Goal: Task Accomplishment & Management: Use online tool/utility

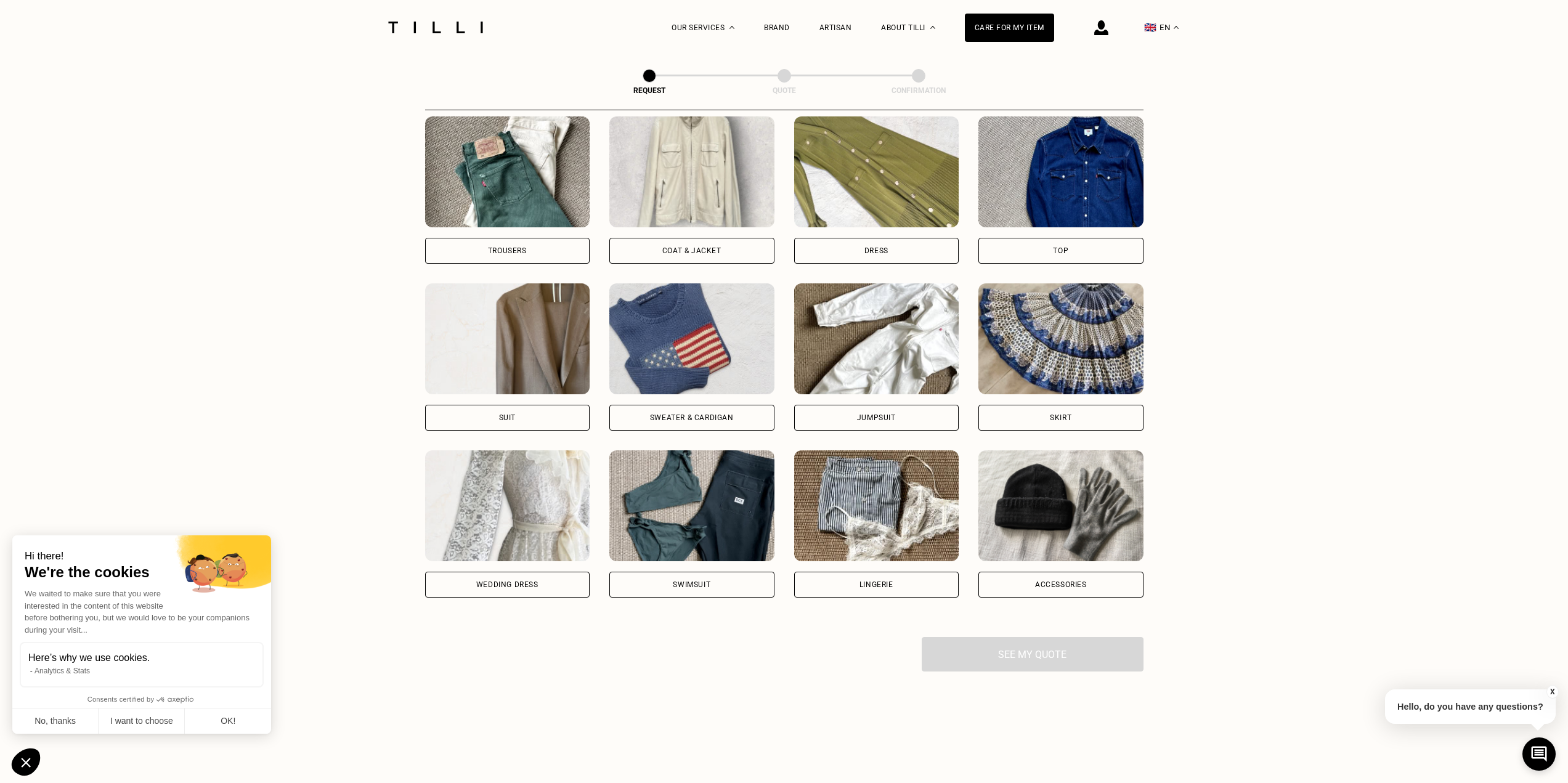
scroll to position [588, 0]
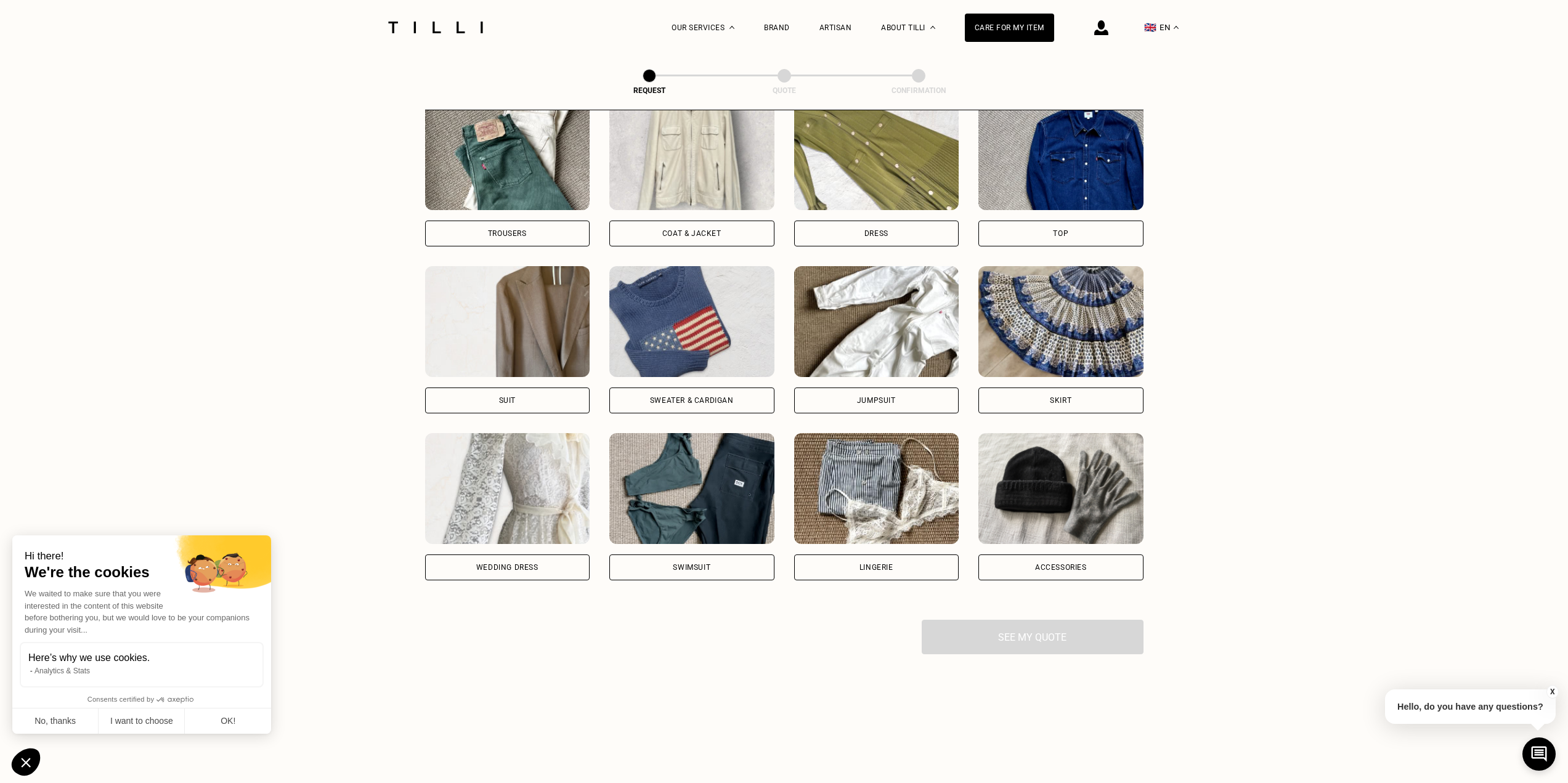
click at [886, 234] on div "Dress" at bounding box center [876, 233] width 24 height 7
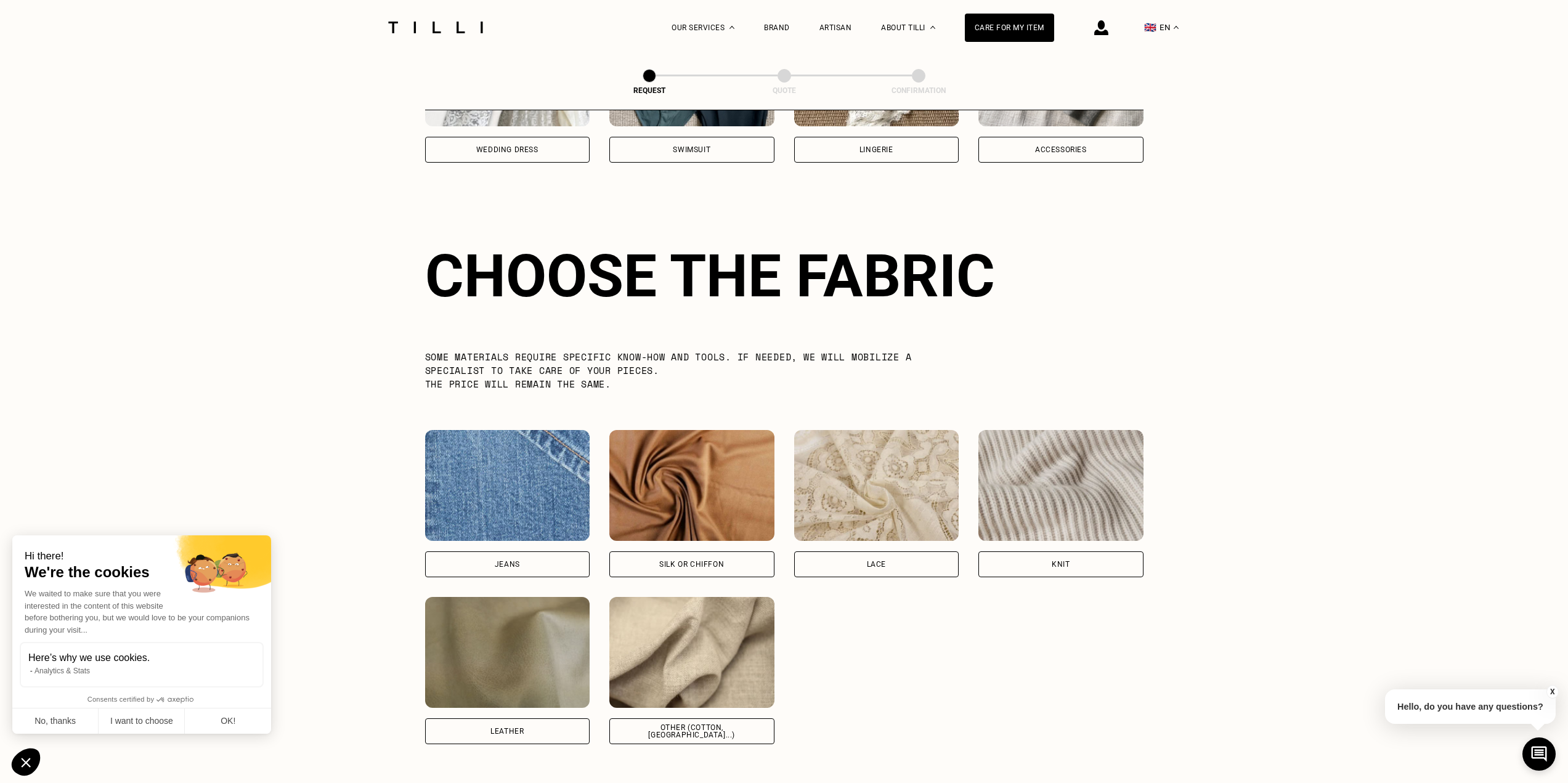
scroll to position [1073, 0]
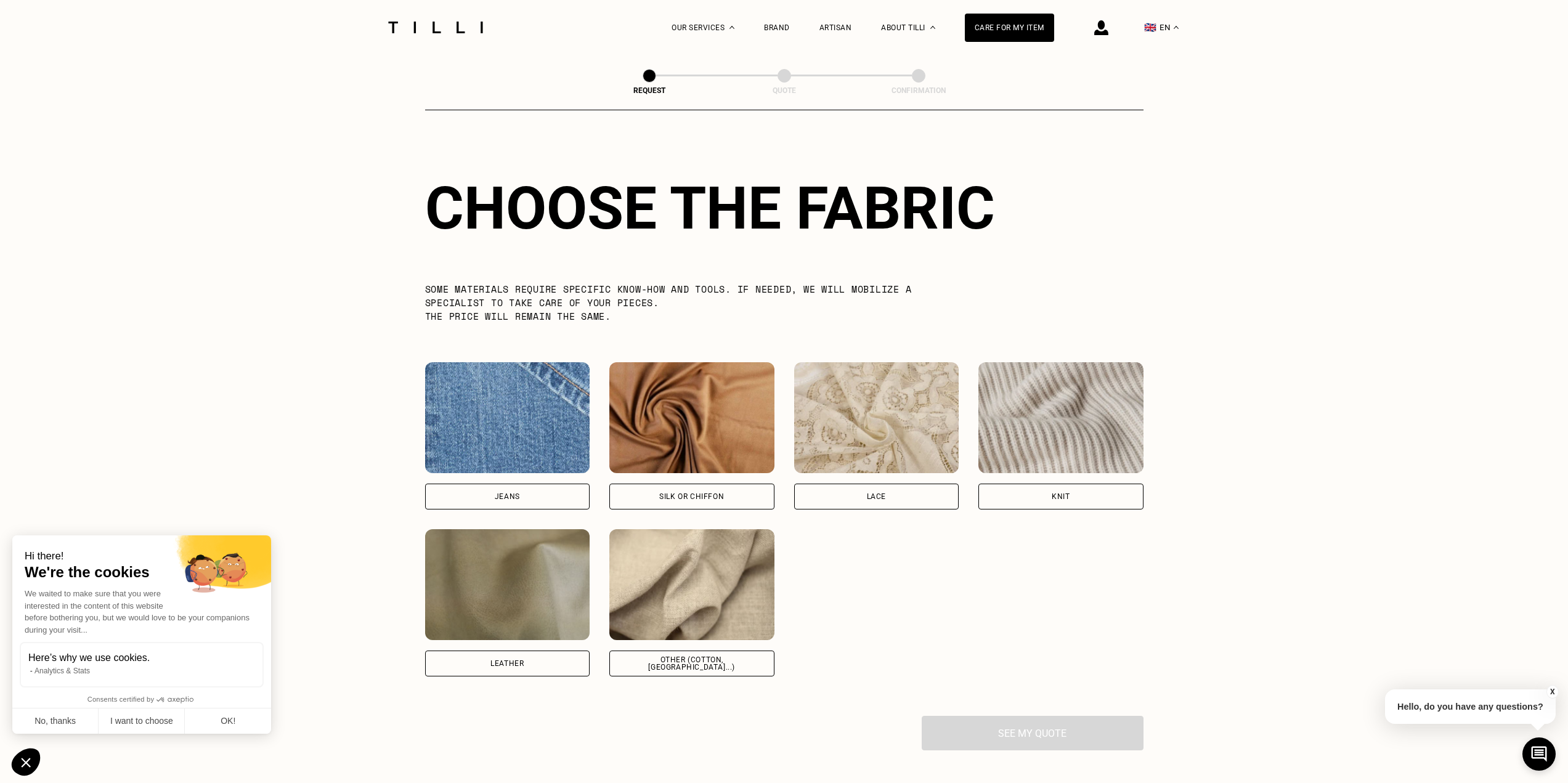
click at [746, 676] on div "Other (cotton, [GEOGRAPHIC_DATA]...)" at bounding box center [691, 663] width 165 height 26
select select "FR"
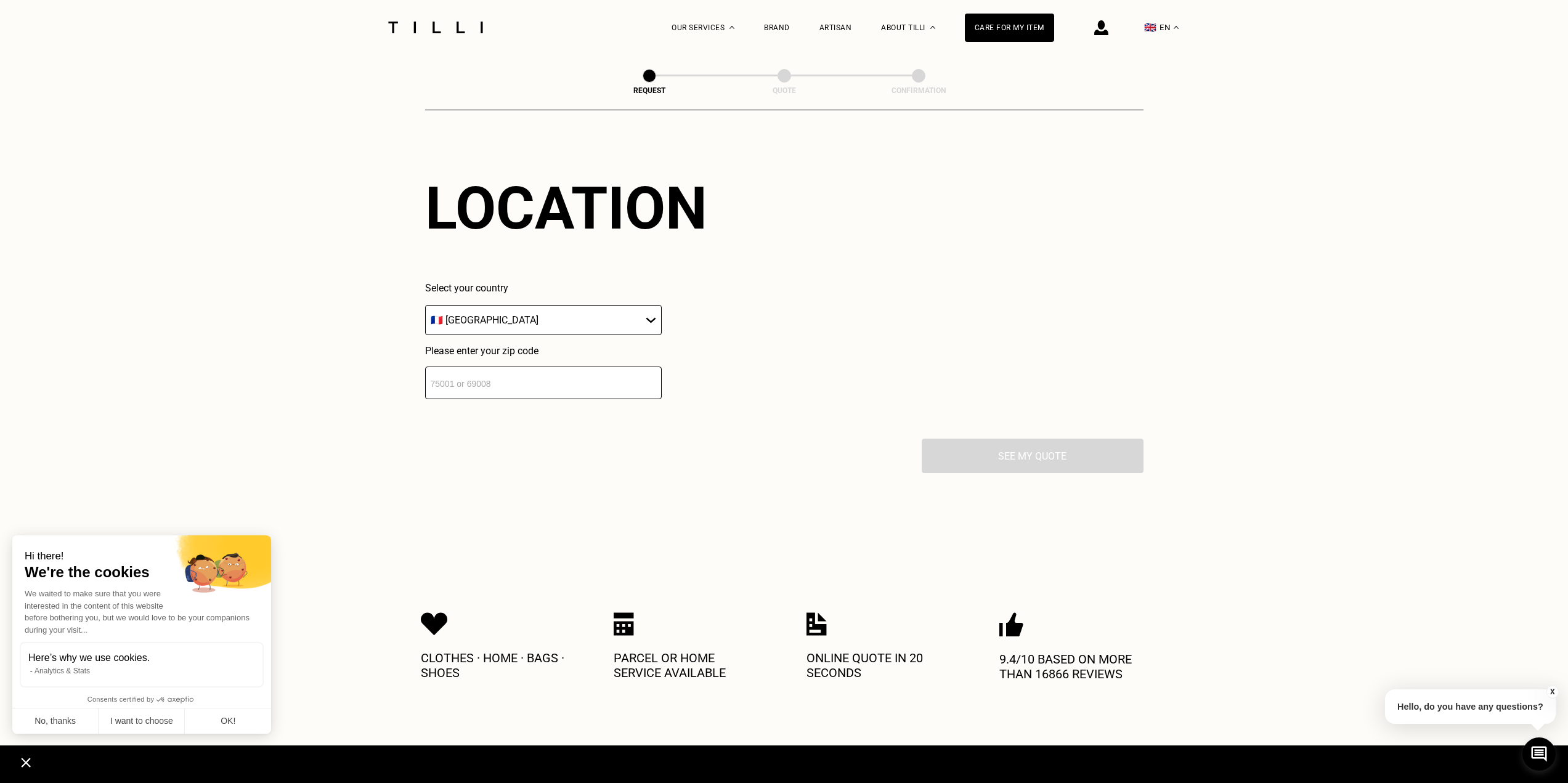
scroll to position [1657, 0]
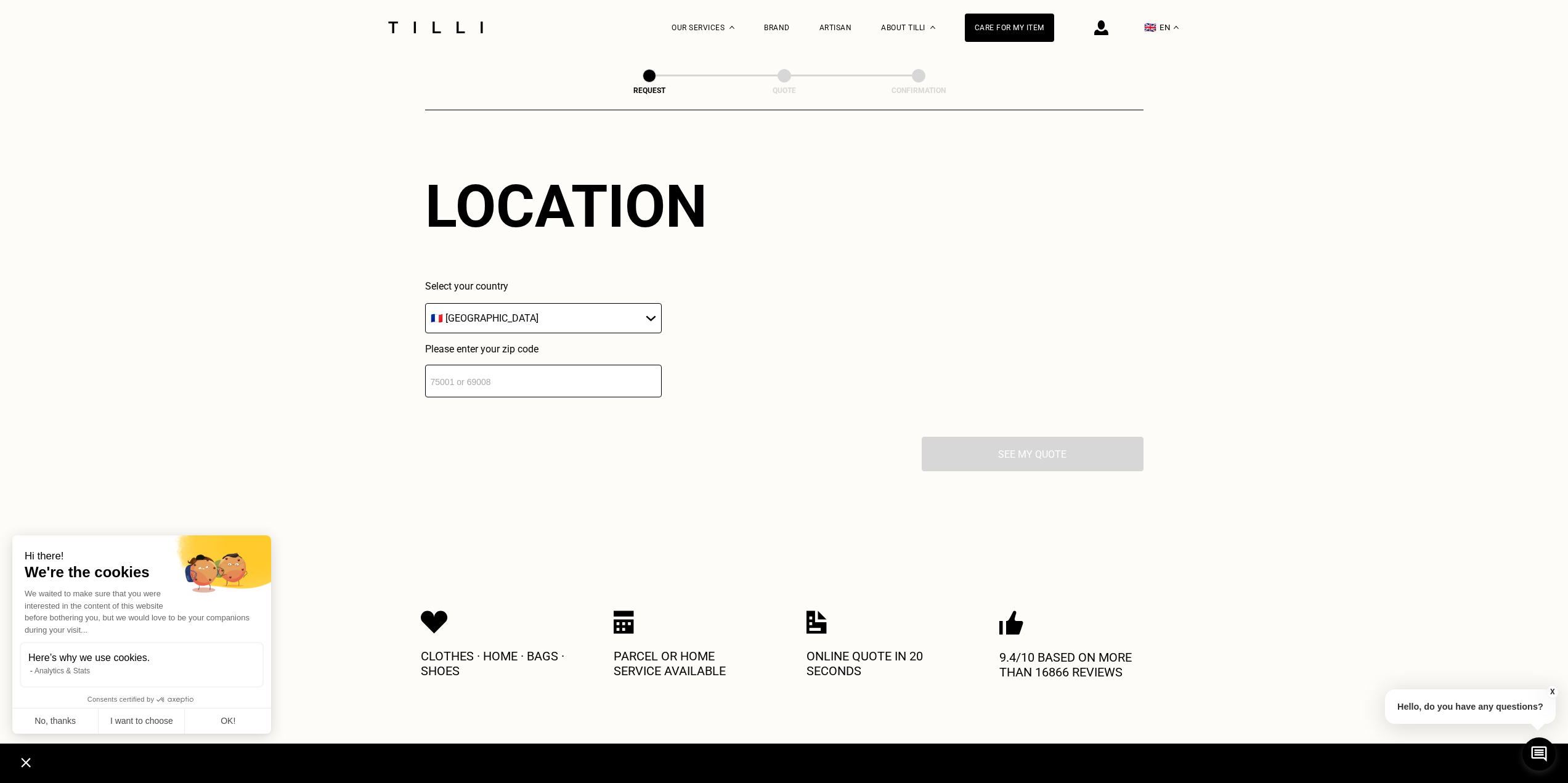
click at [529, 390] on input "number" at bounding box center [544, 380] width 237 height 32
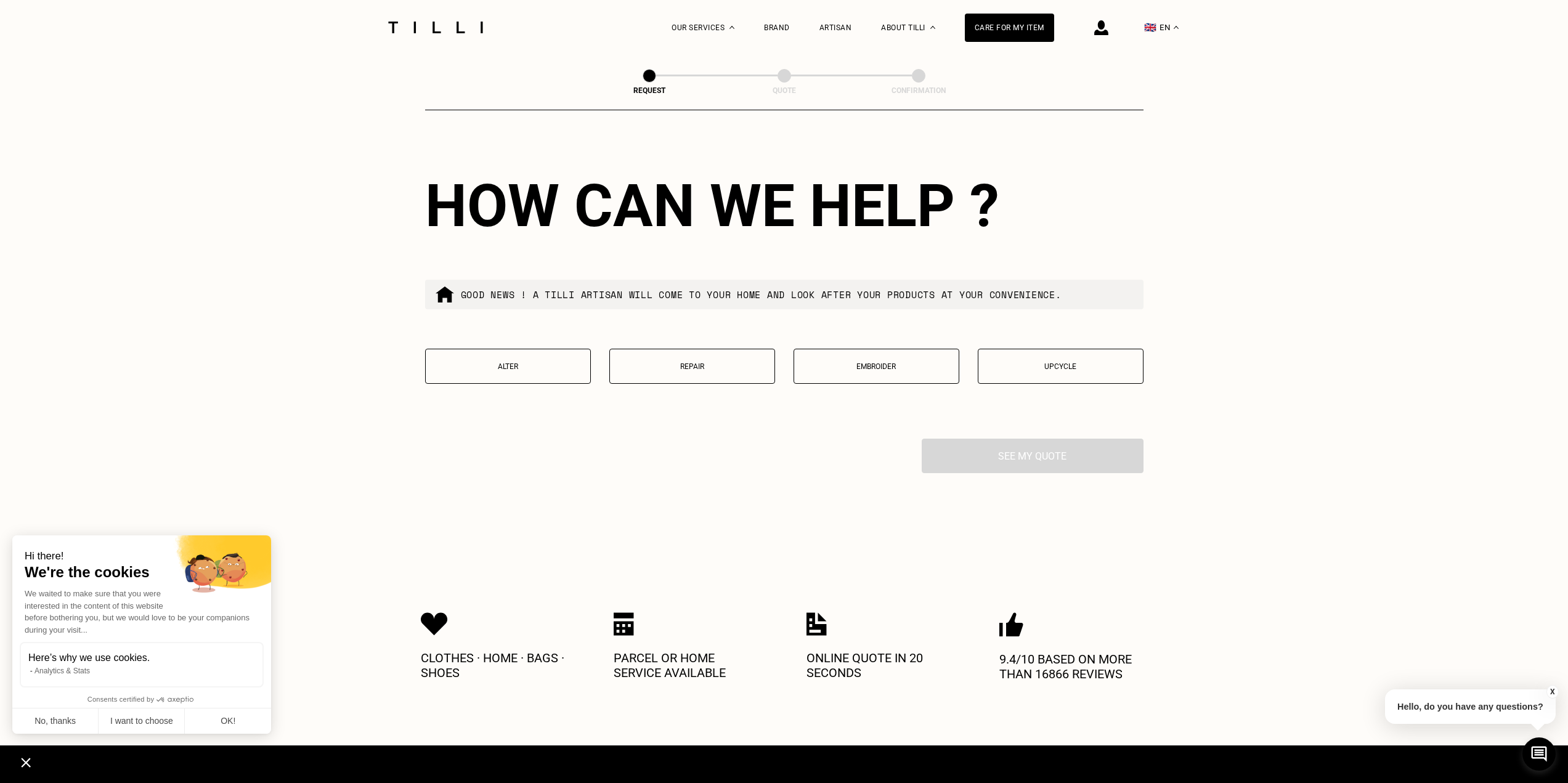
scroll to position [1963, 0]
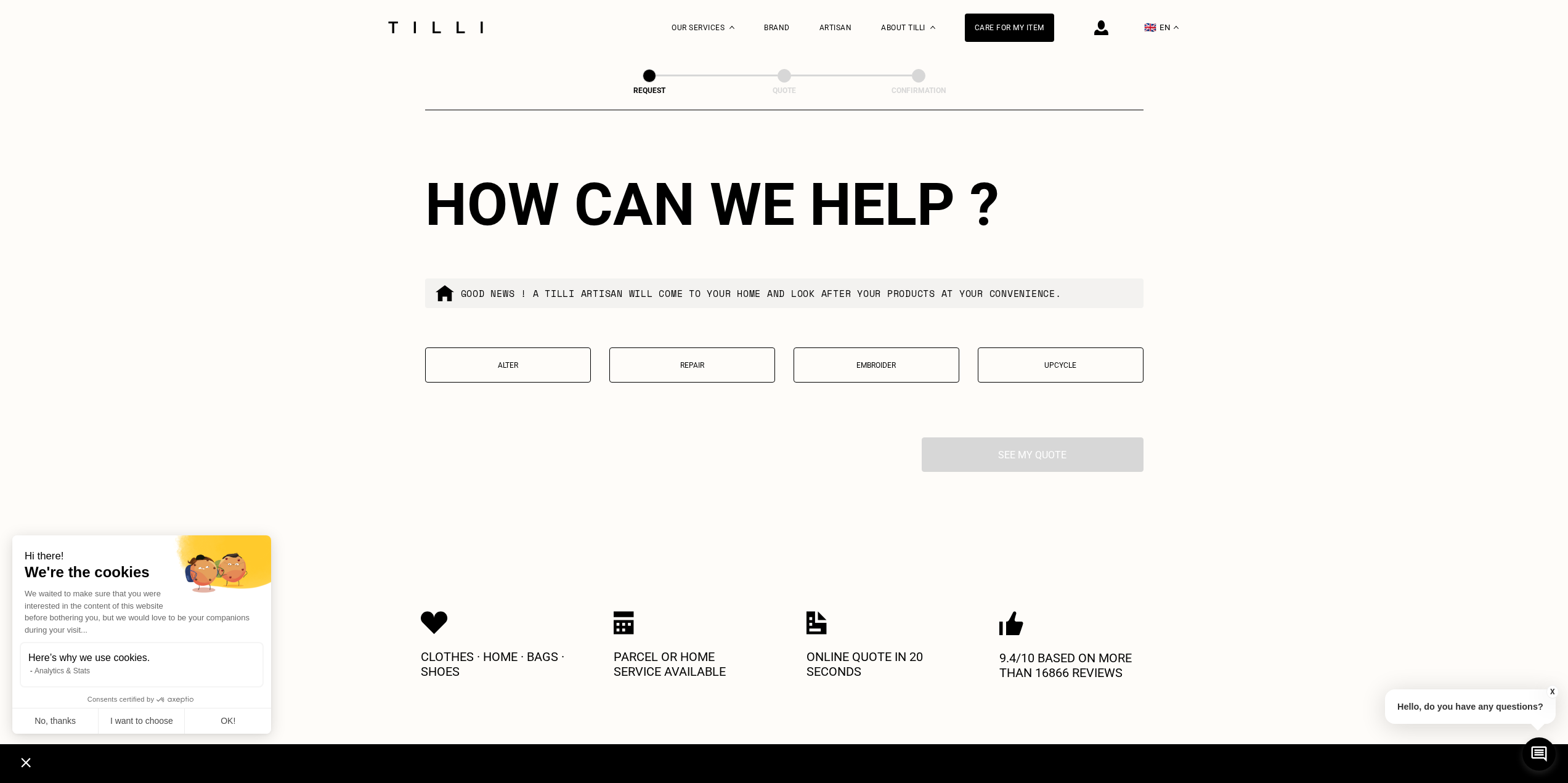
type input "75014"
click at [530, 383] on button "Alter" at bounding box center [508, 365] width 166 height 35
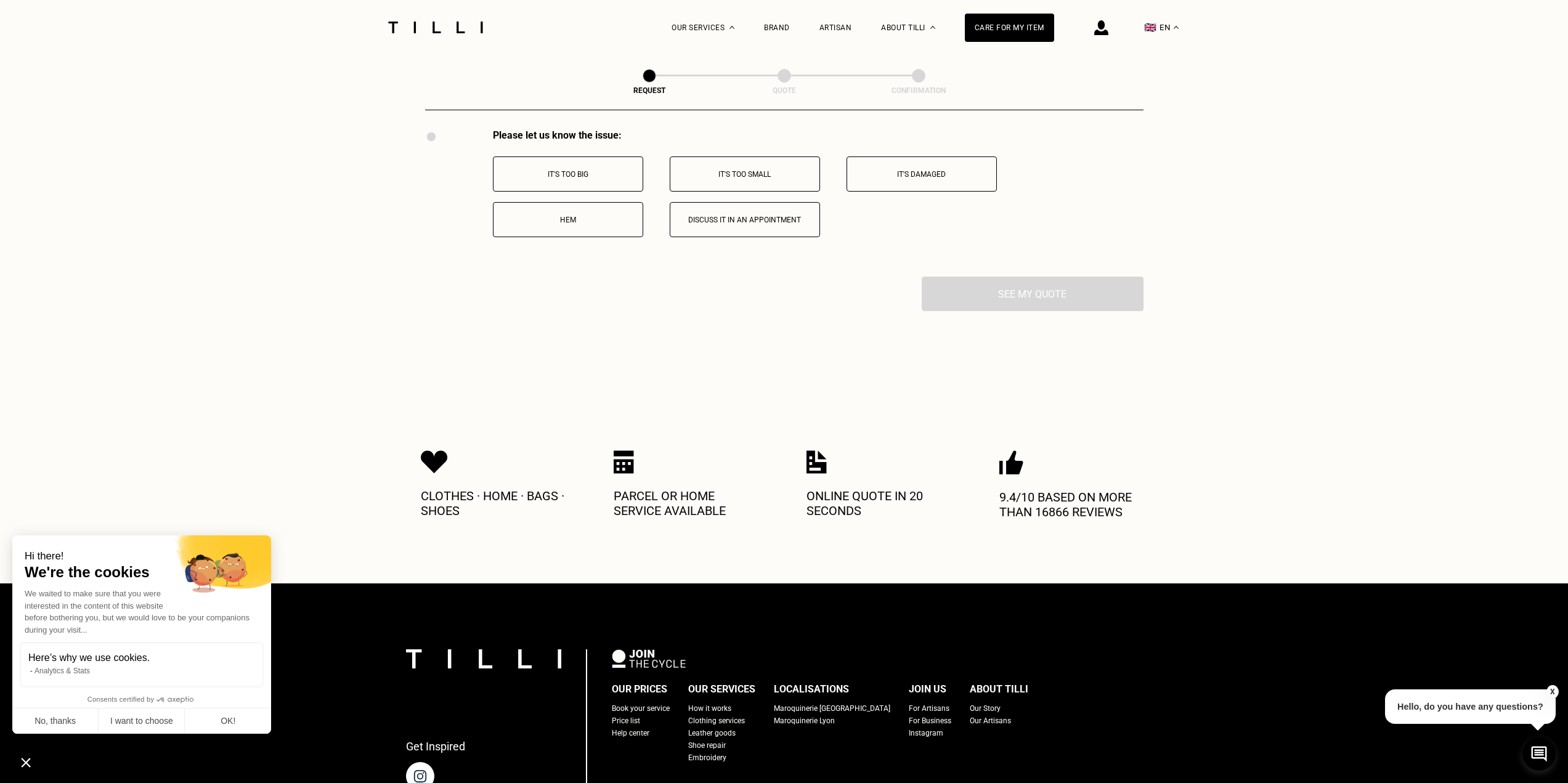
scroll to position [2272, 0]
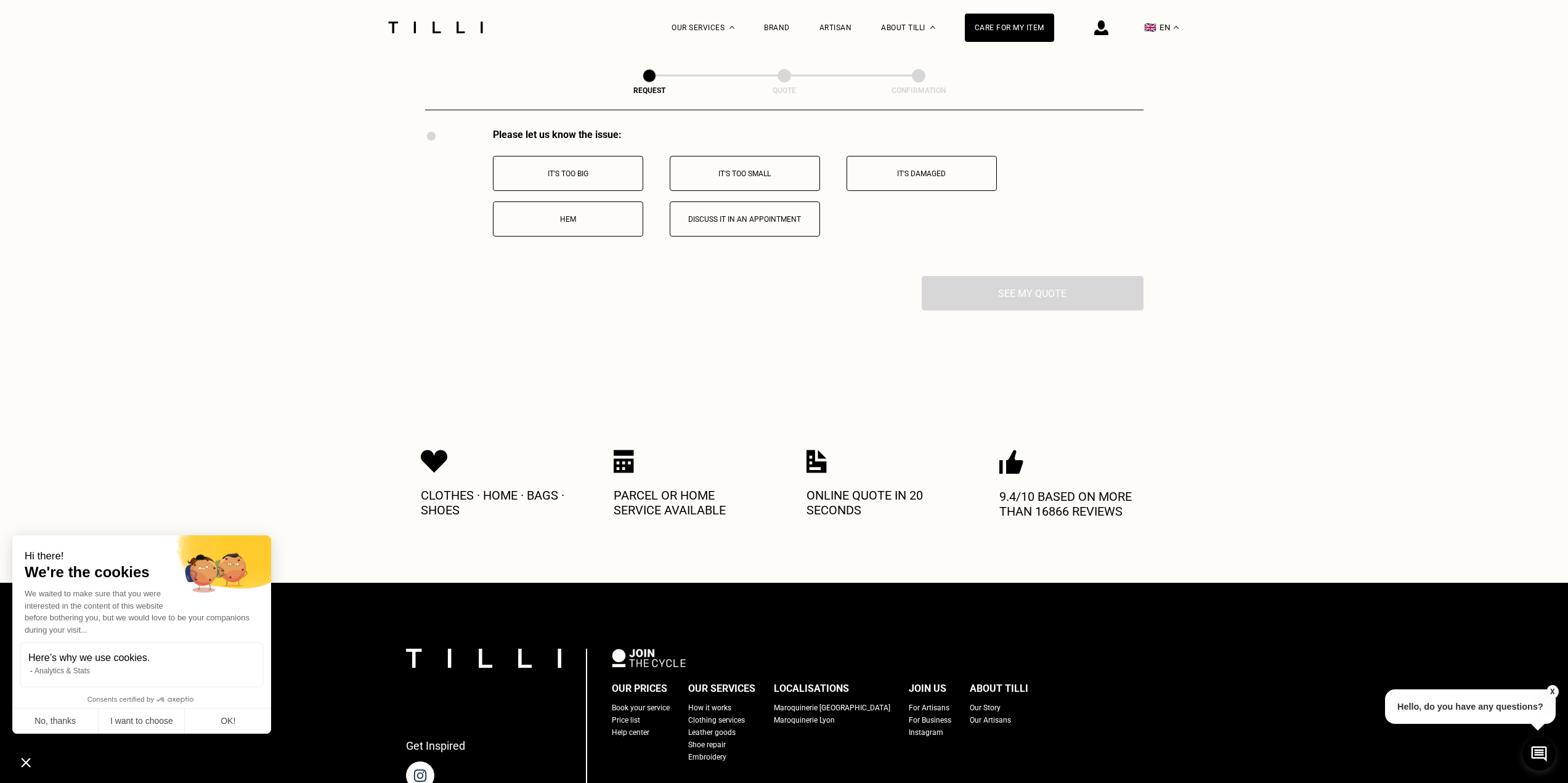
click at [574, 237] on button "Hem" at bounding box center [568, 219] width 150 height 35
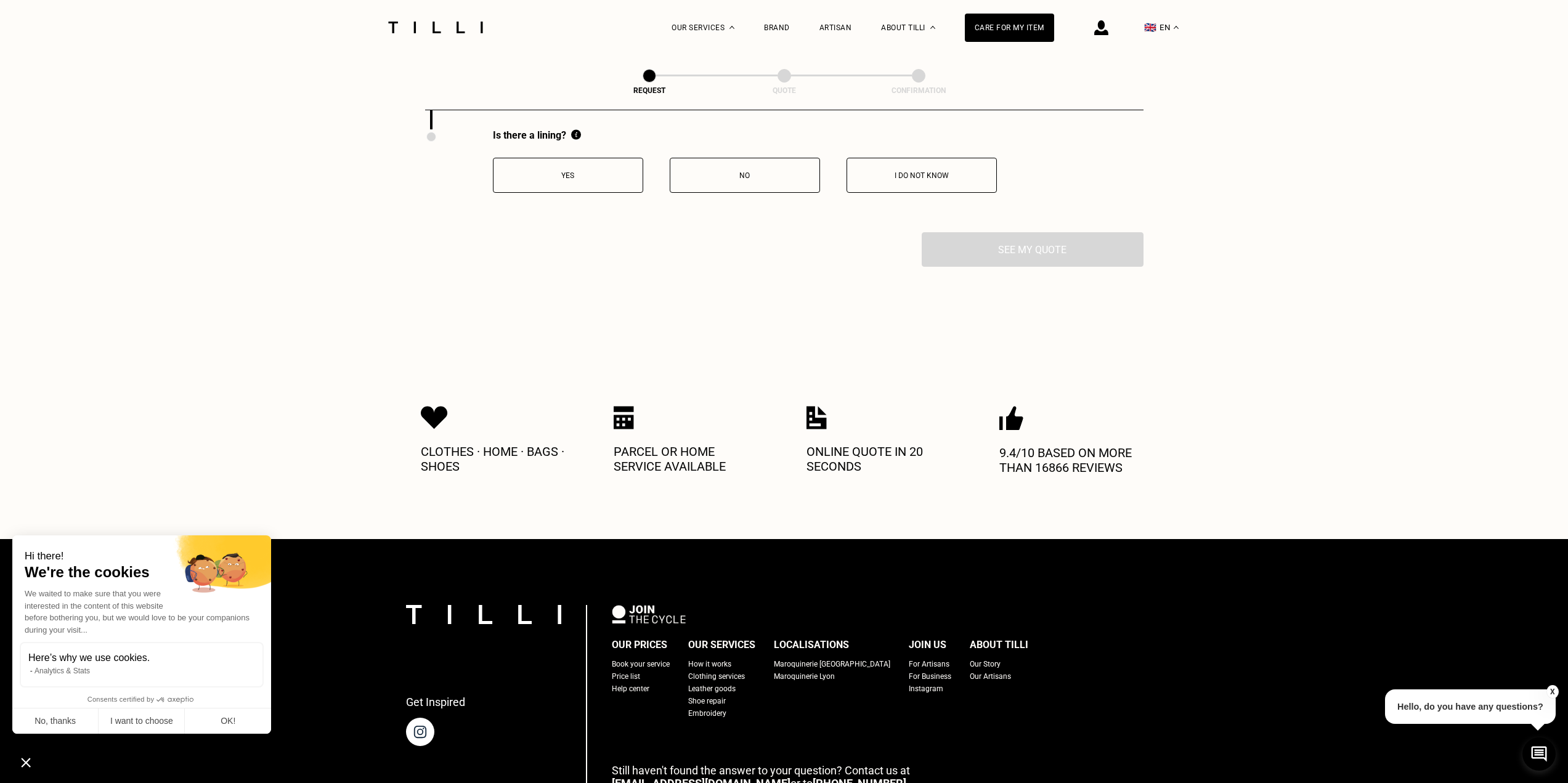
scroll to position [2419, 0]
click at [574, 189] on button "Yes" at bounding box center [568, 174] width 150 height 35
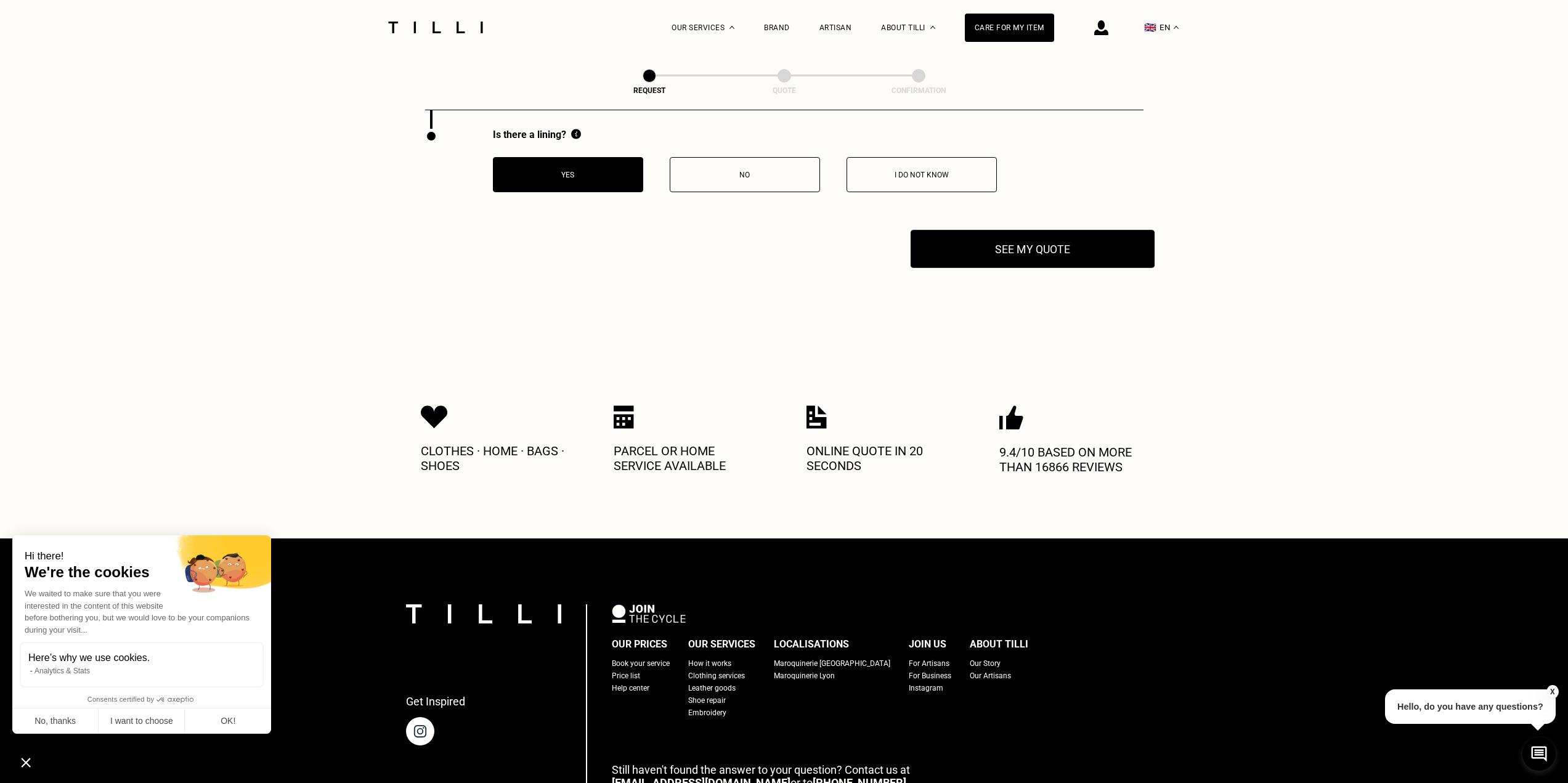
click at [1008, 257] on button "See my quote" at bounding box center [1032, 249] width 244 height 38
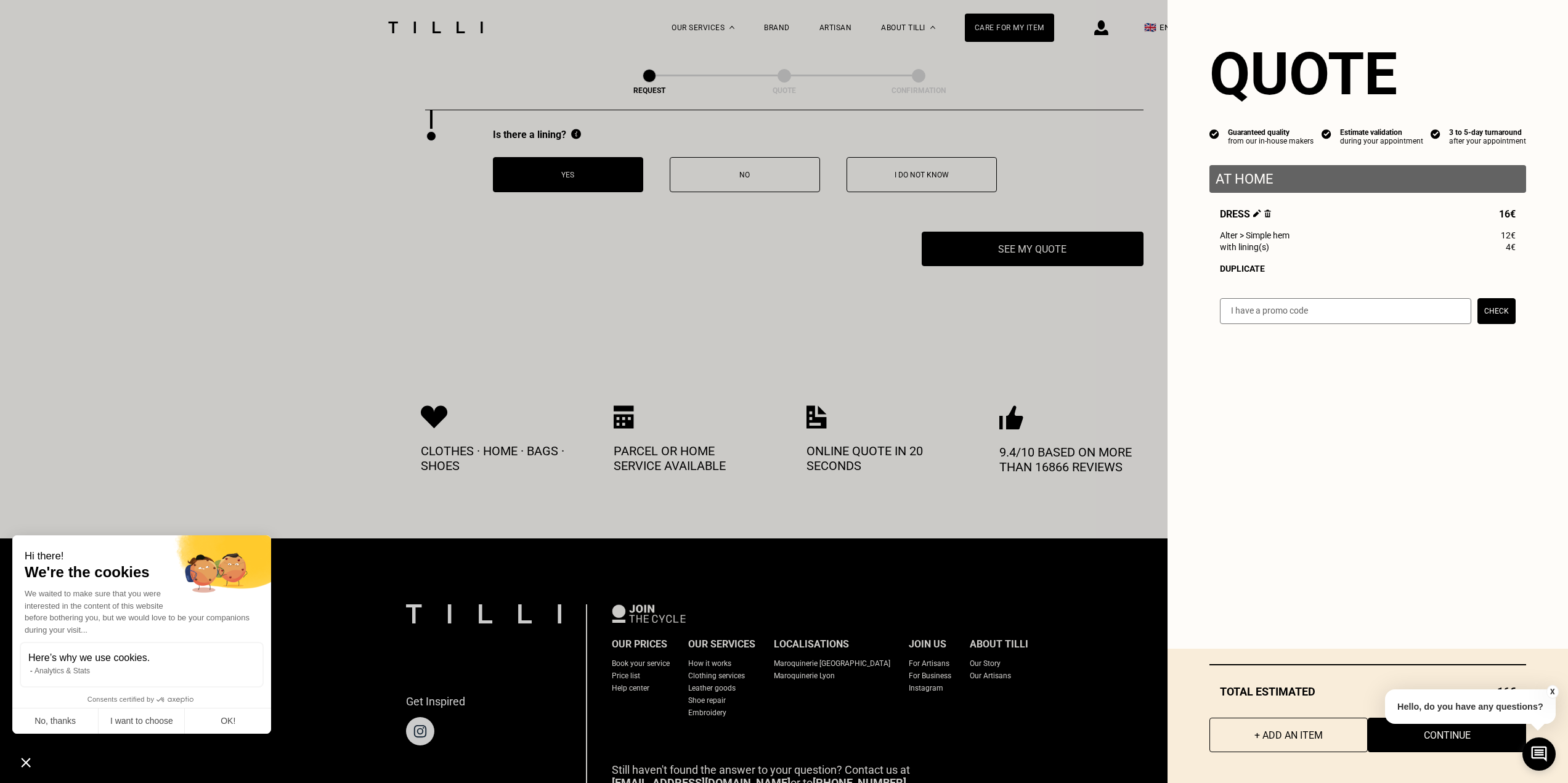
click at [1553, 690] on button "X" at bounding box center [1552, 691] width 13 height 13
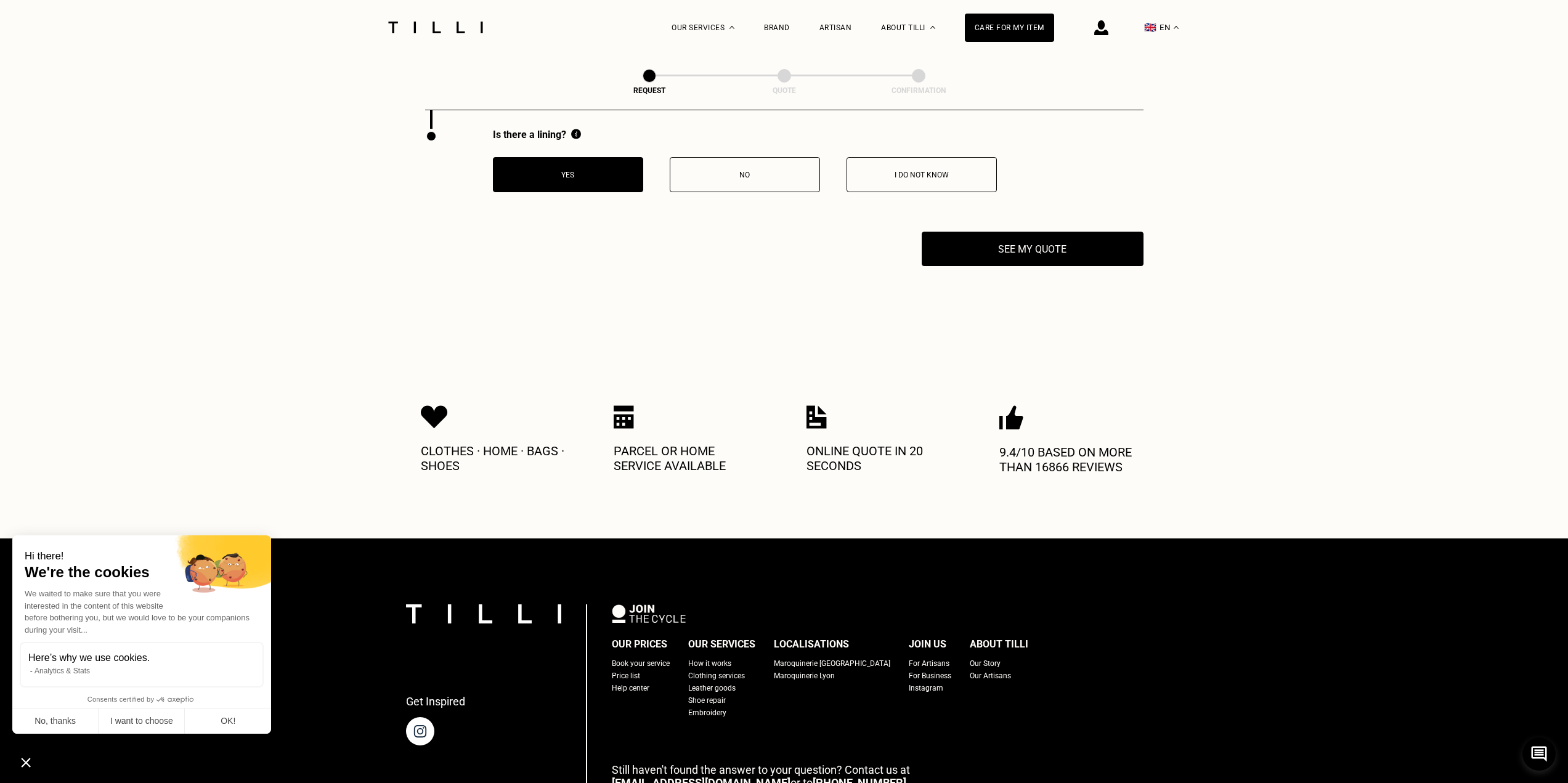
click at [934, 179] on p "I do not know" at bounding box center [921, 174] width 137 height 9
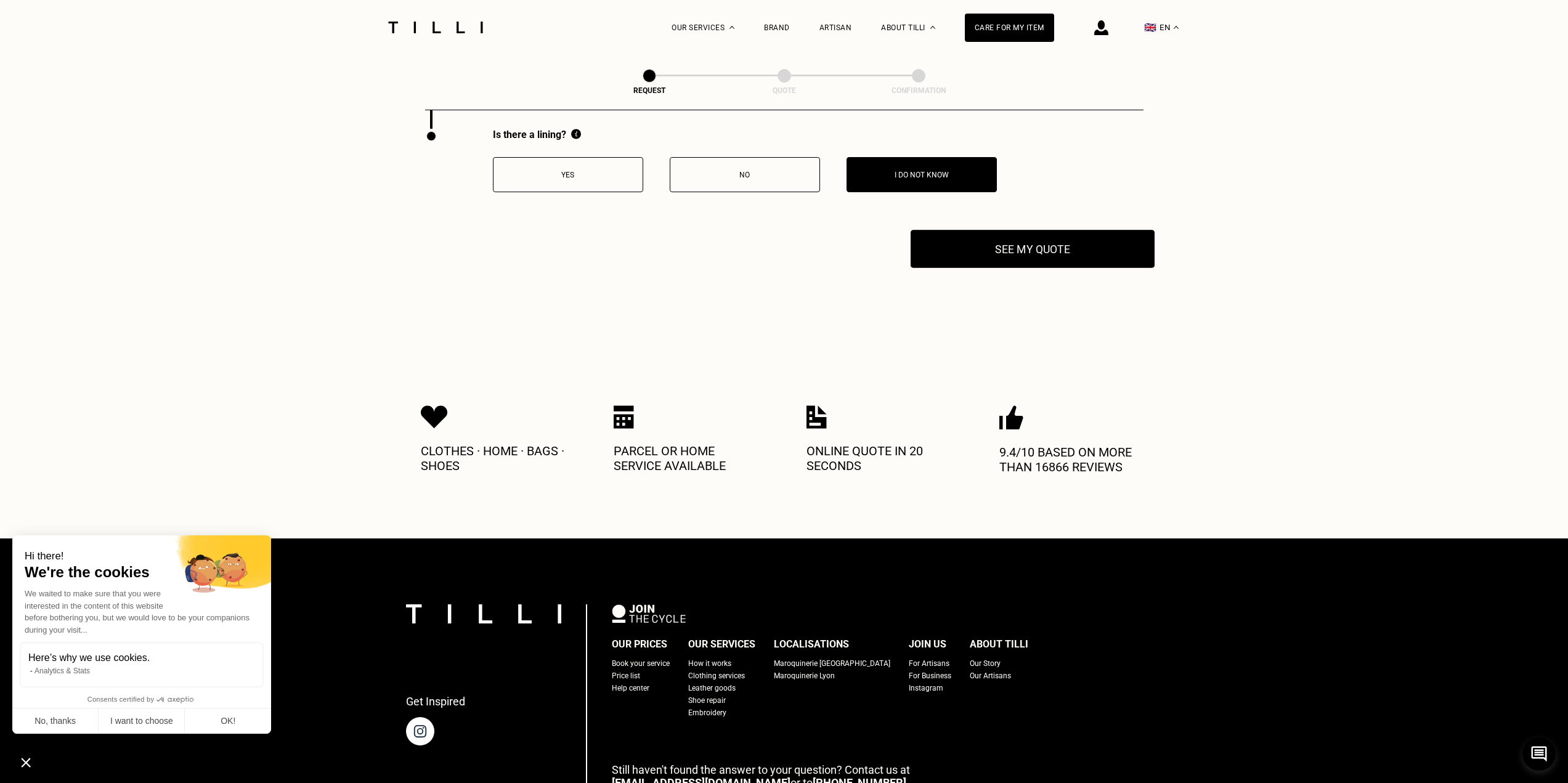
click at [1007, 254] on button "See my quote" at bounding box center [1032, 249] width 244 height 38
click at [742, 179] on p "No" at bounding box center [744, 174] width 137 height 9
click at [1029, 260] on button "See my quote" at bounding box center [1032, 249] width 244 height 38
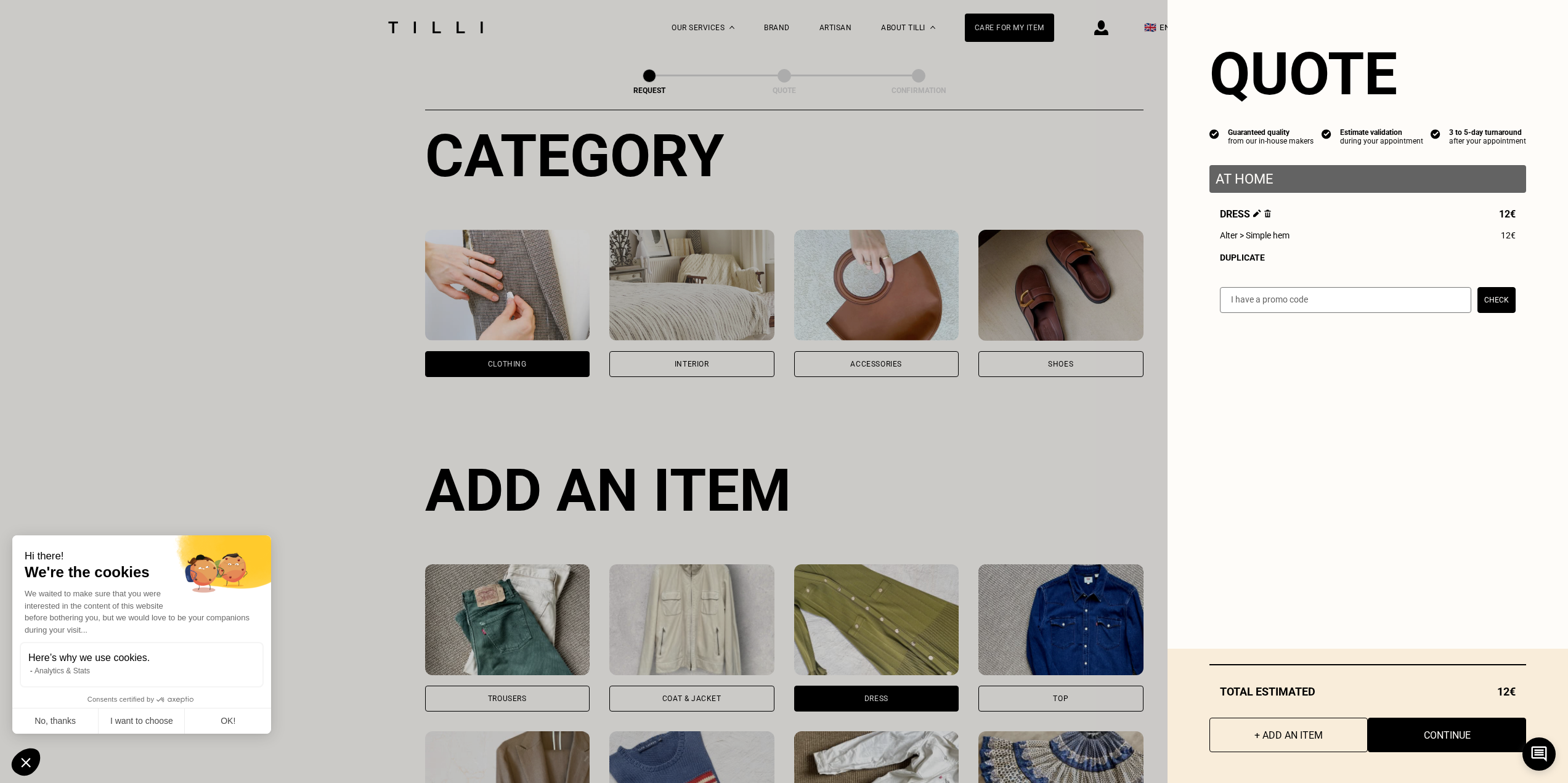
scroll to position [0, 0]
